Goal: Information Seeking & Learning: Learn about a topic

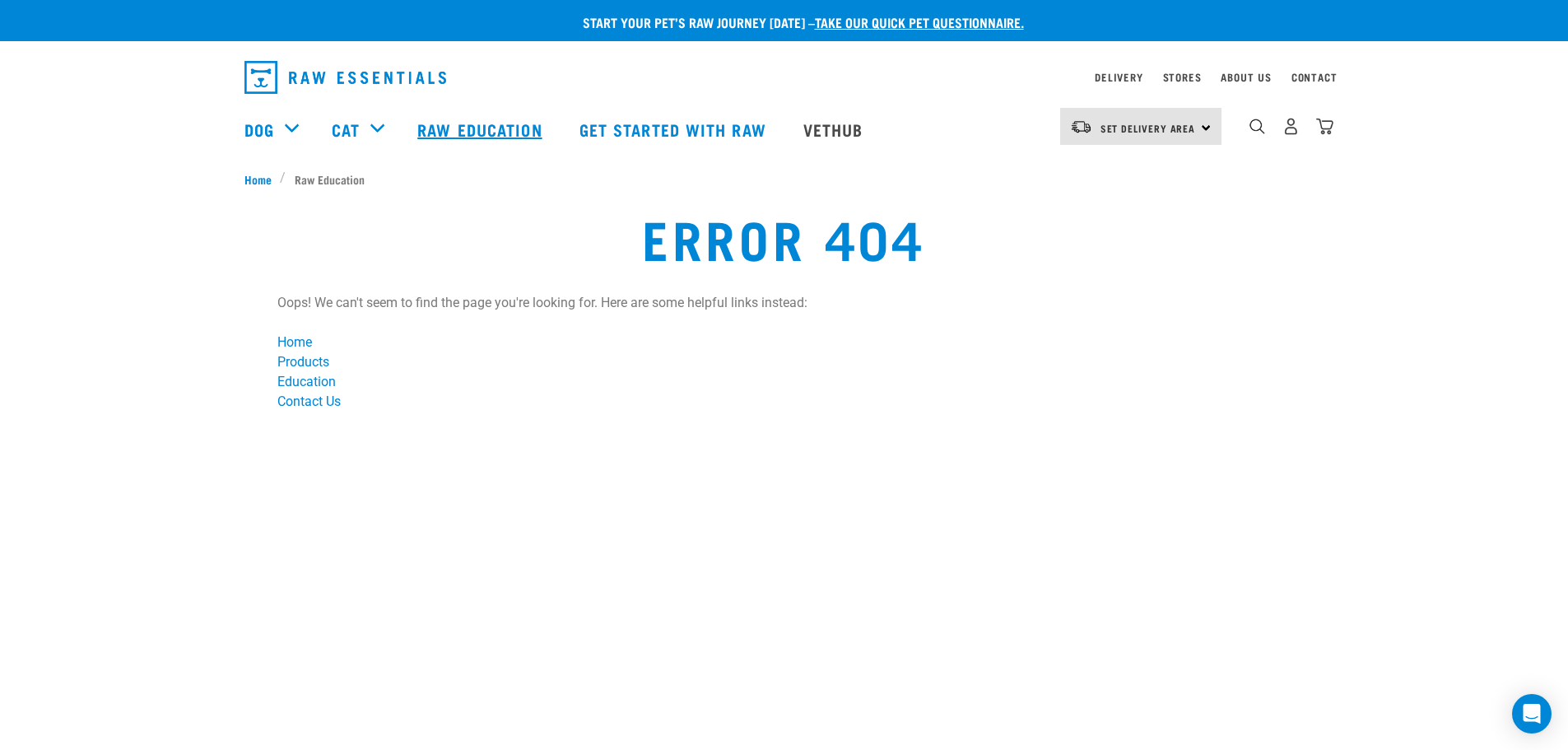
click at [522, 114] on link "Raw Education" at bounding box center [481, 129] width 161 height 66
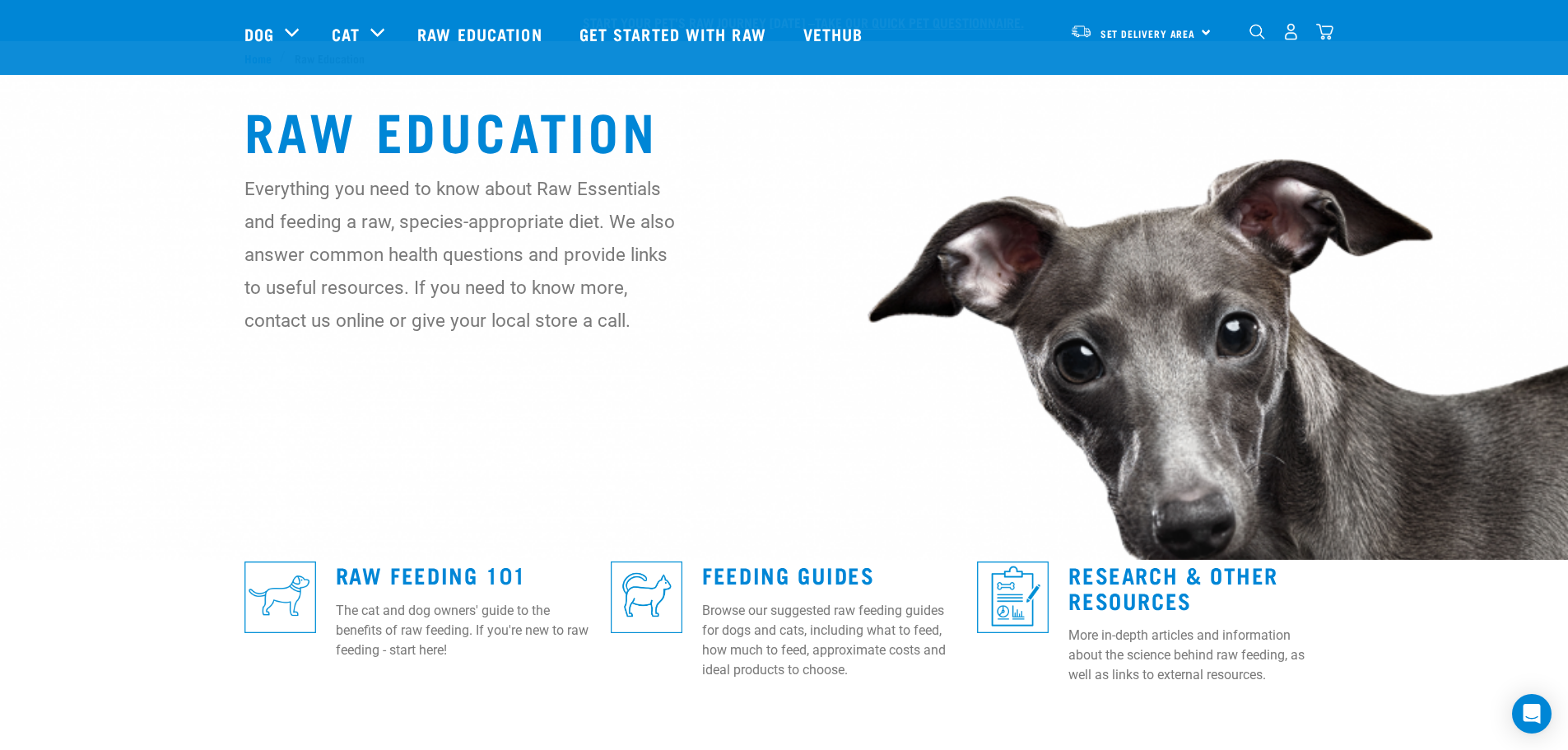
scroll to position [329, 0]
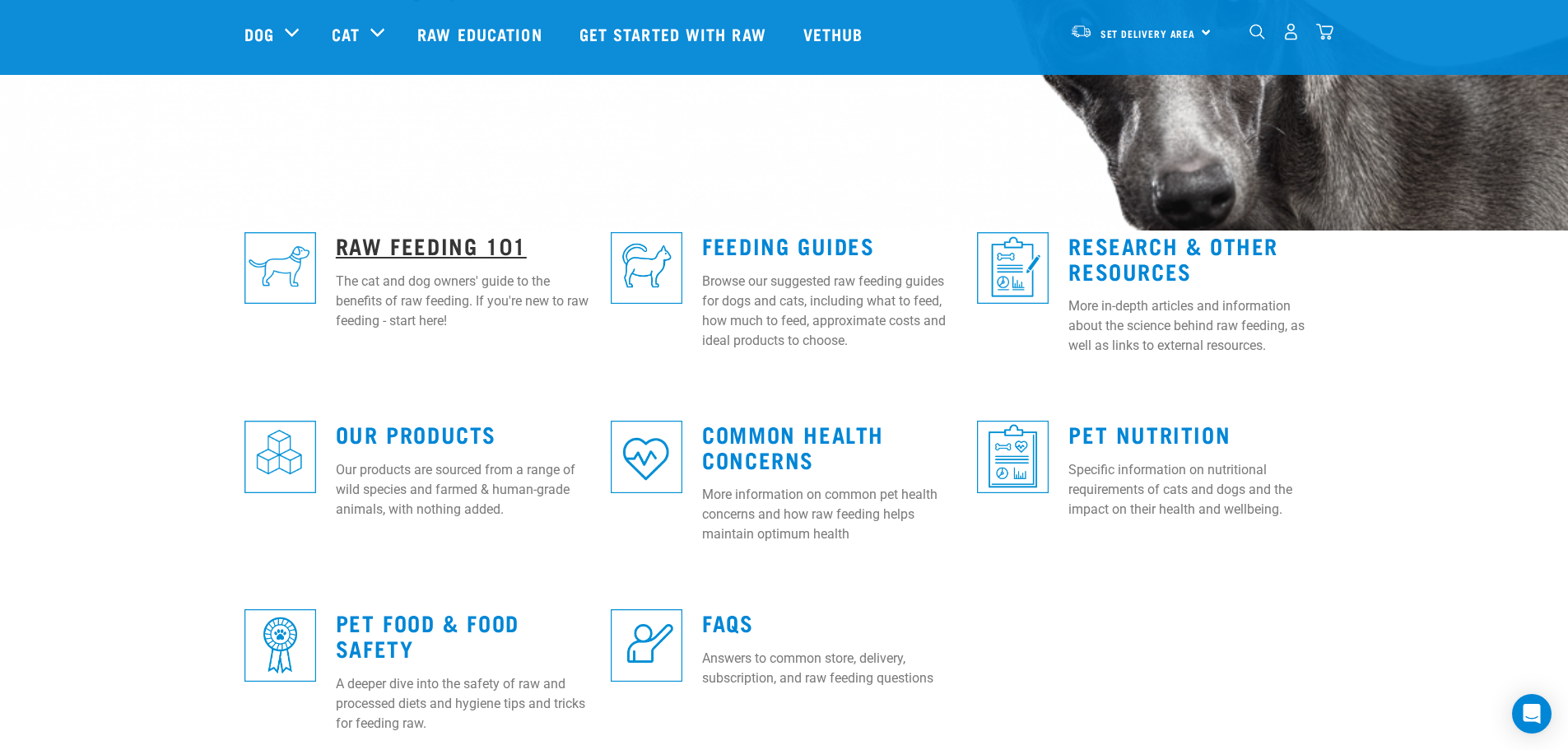
click at [388, 246] on link "Raw Feeding 101" at bounding box center [431, 244] width 191 height 12
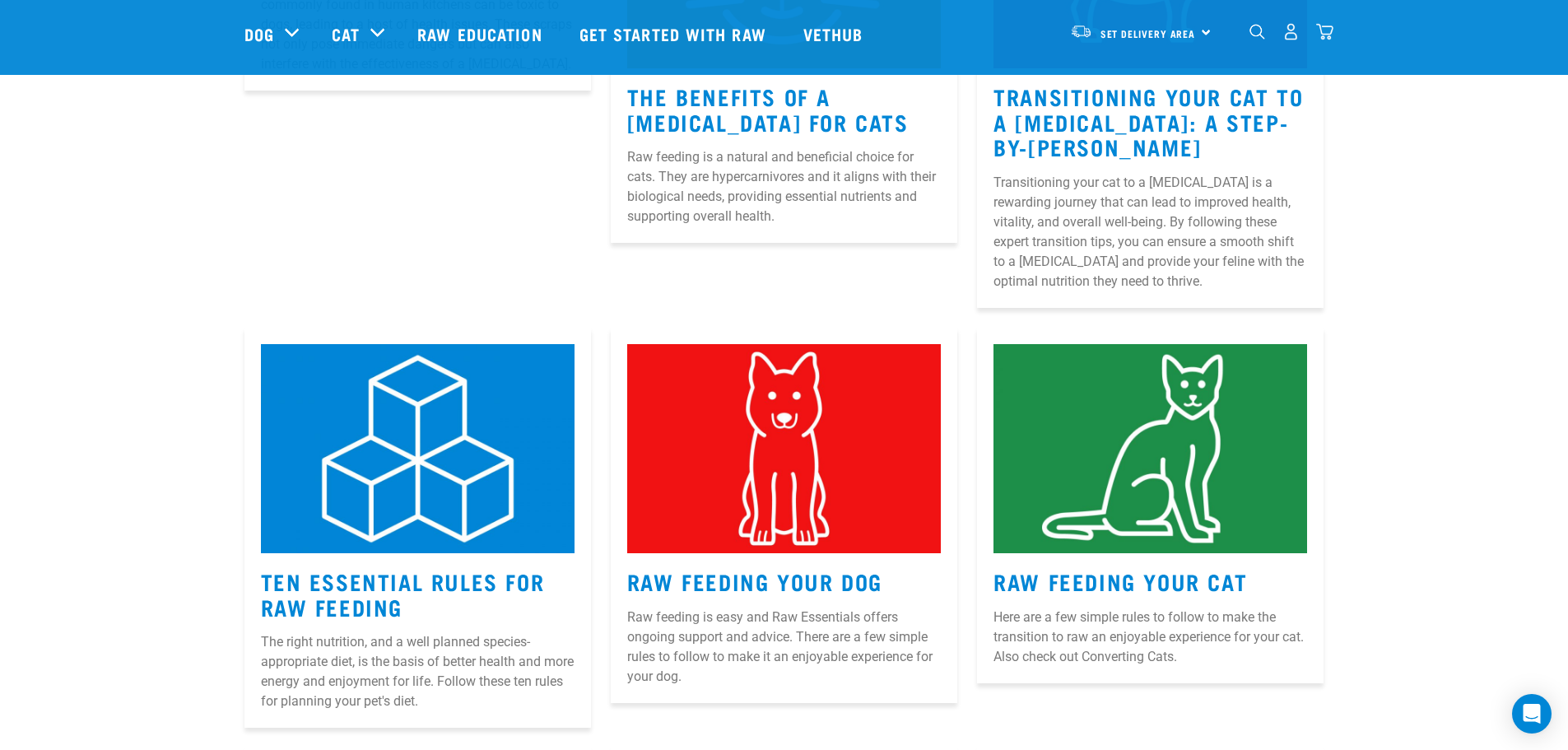
scroll to position [576, 0]
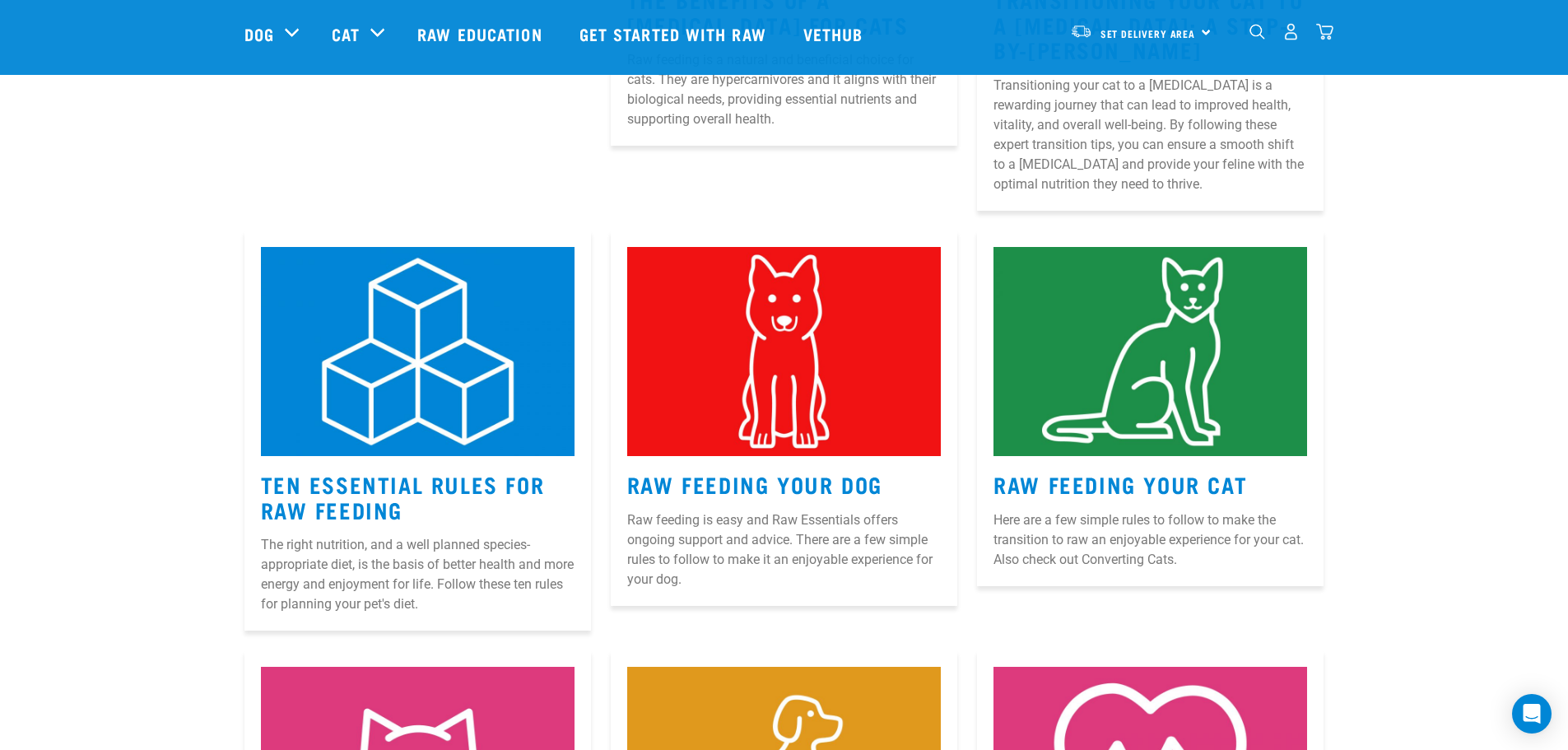
click at [766, 517] on p "Raw feeding is easy and Raw Essentials offers ongoing support and advice. There…" at bounding box center [784, 550] width 313 height 79
click at [781, 485] on link "Raw Feeding Your Dog" at bounding box center [755, 483] width 256 height 12
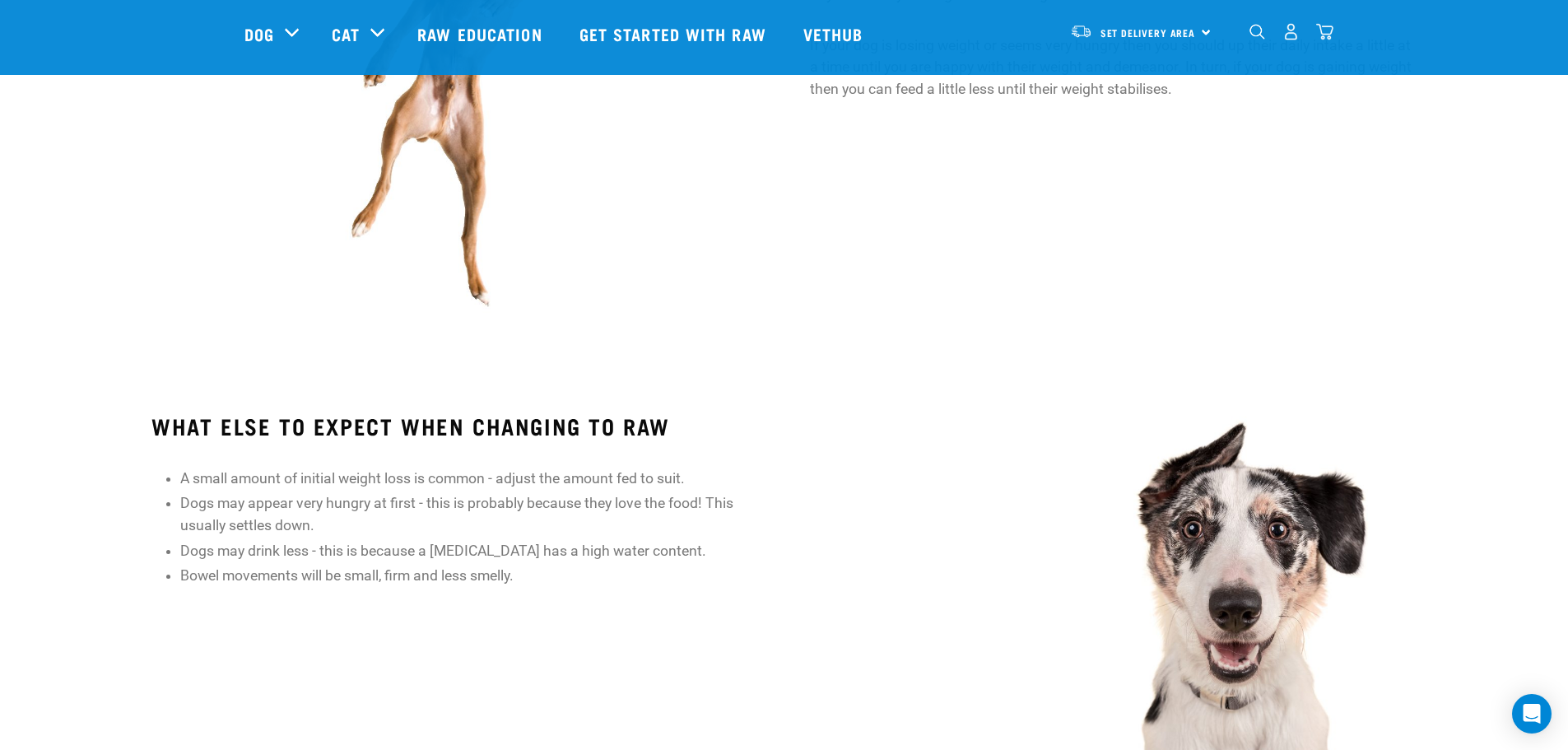
scroll to position [1482, 0]
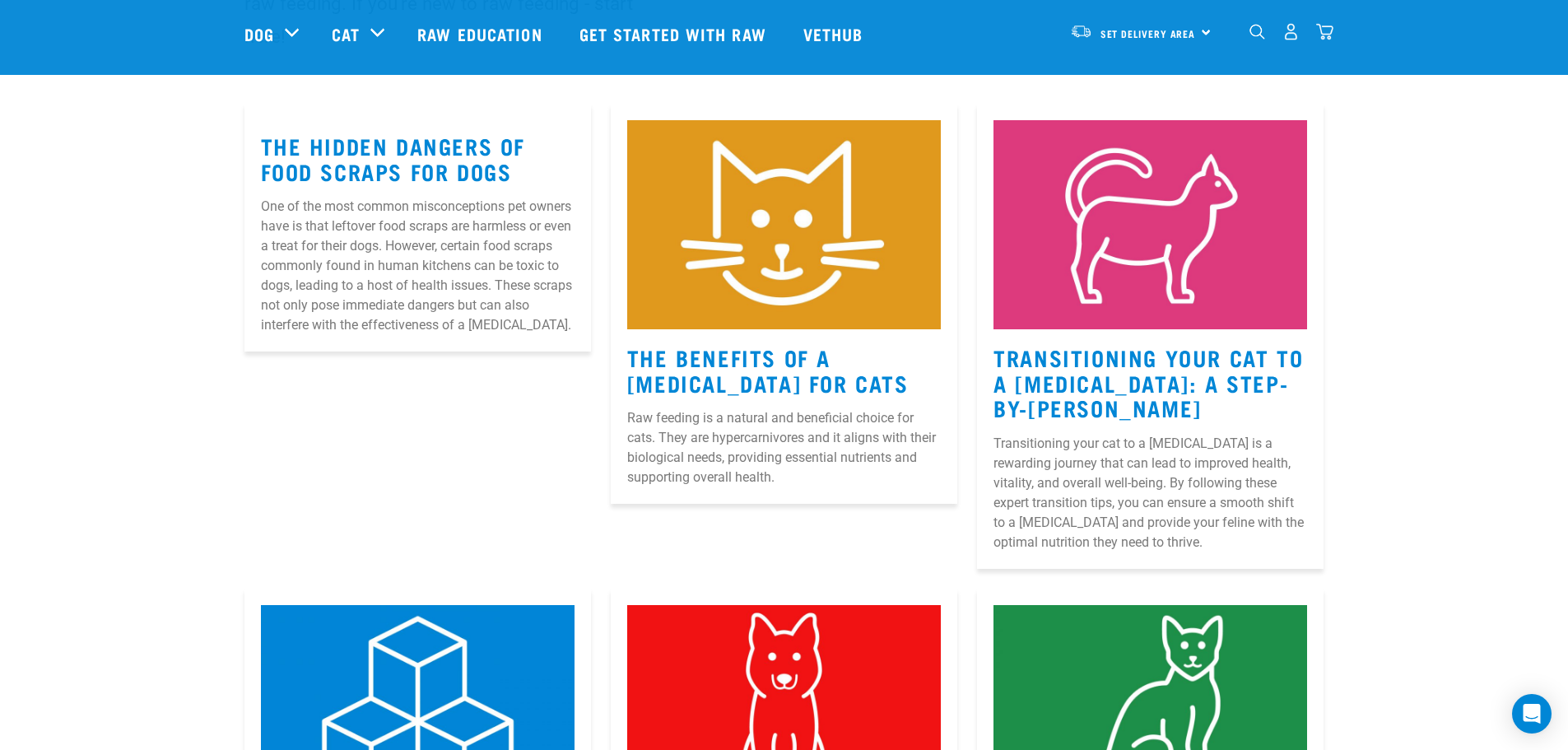
scroll to position [204, 0]
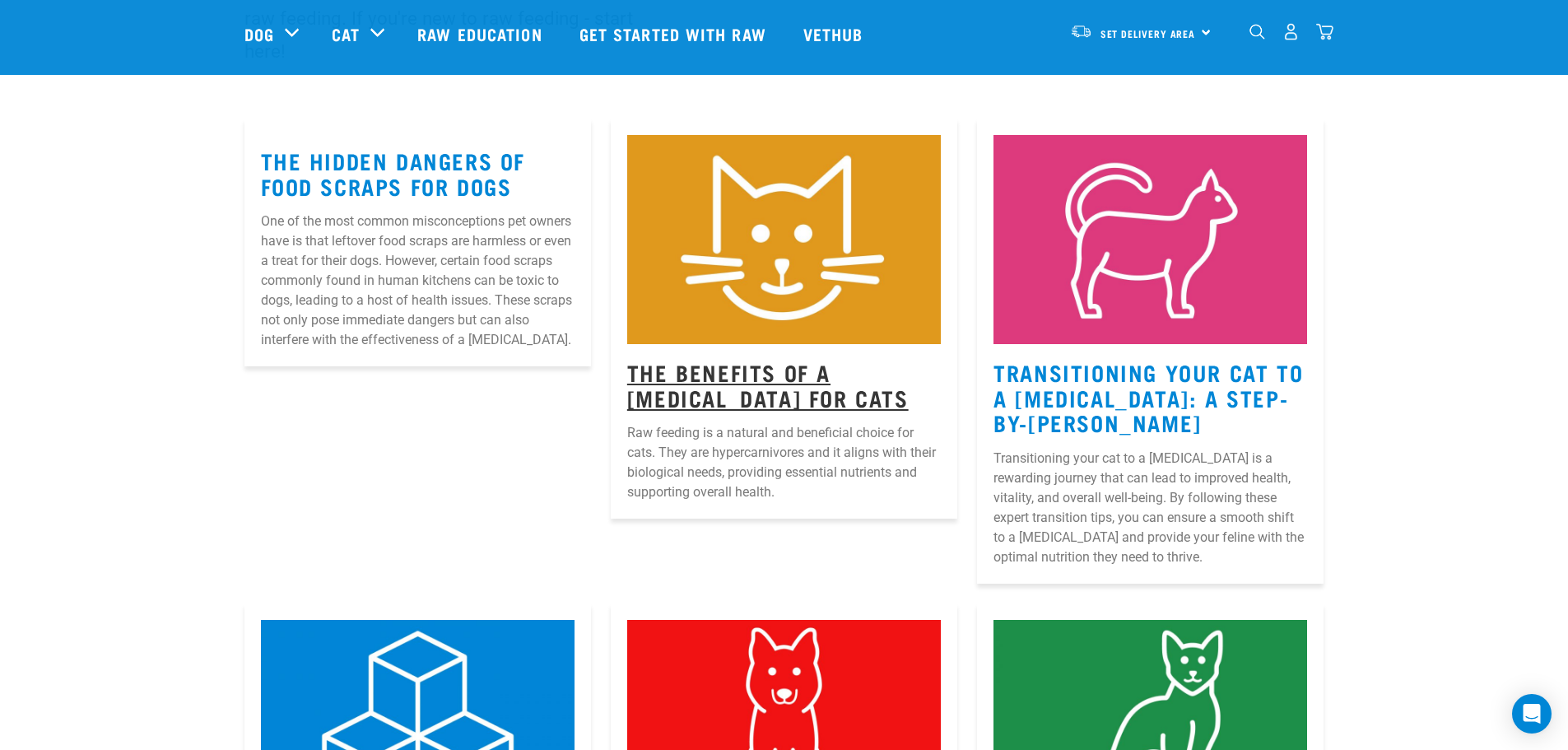
click at [697, 383] on link "The Benefits Of A [MEDICAL_DATA] For Cats" at bounding box center [768, 384] width 281 height 38
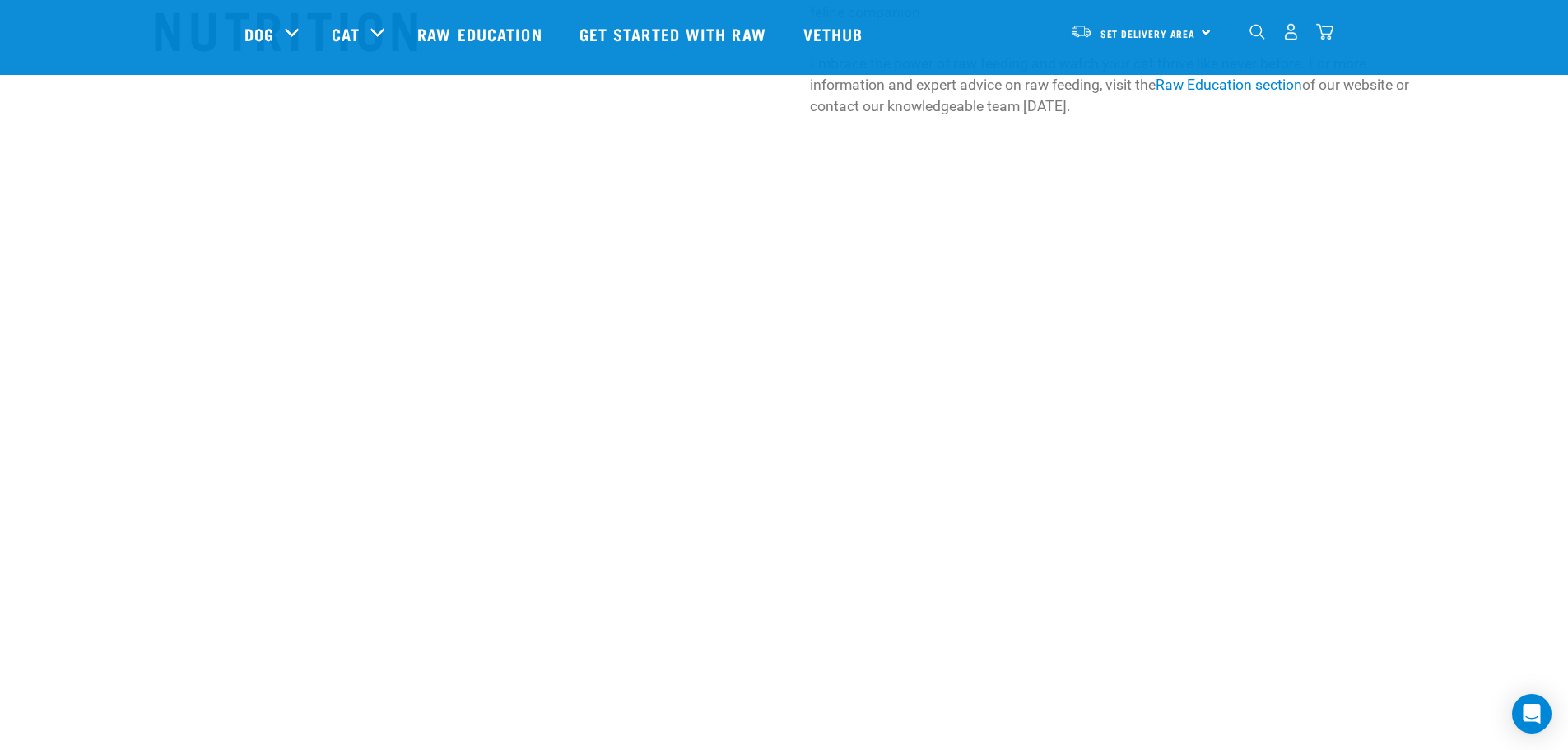
scroll to position [2881, 0]
